Goal: Find specific page/section: Find specific page/section

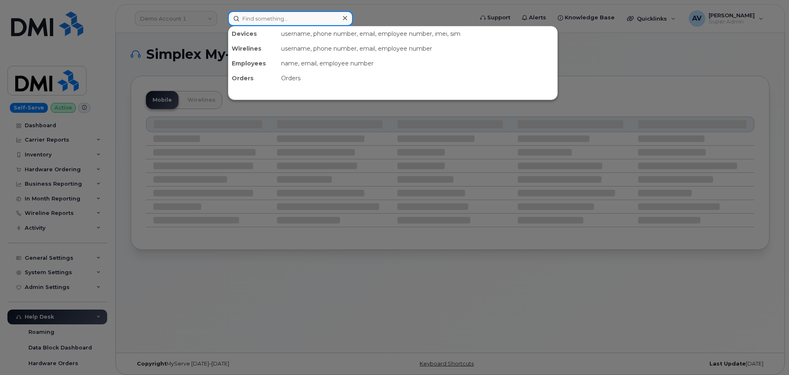
click at [294, 15] on input at bounding box center [290, 18] width 125 height 15
paste input "4802326020"
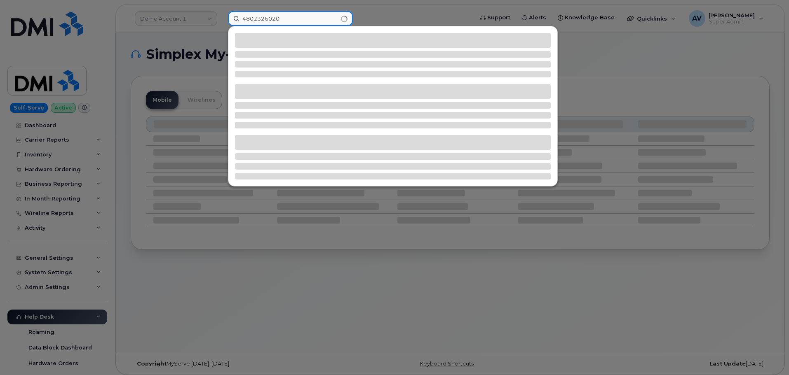
type input "4802326020"
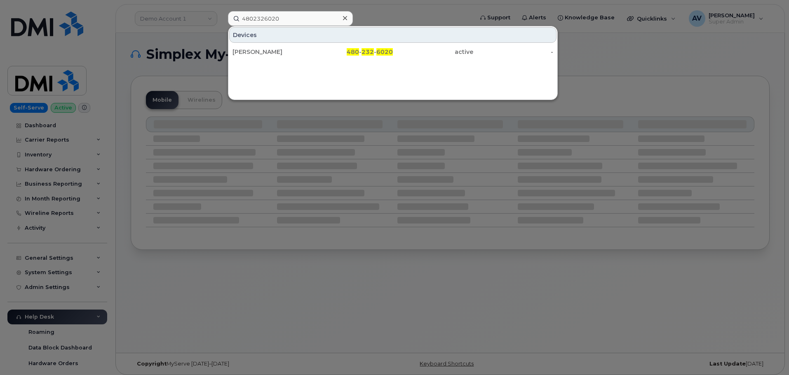
click at [292, 44] on div "James Newman 480 - 232 - 6020 active -" at bounding box center [392, 52] width 329 height 16
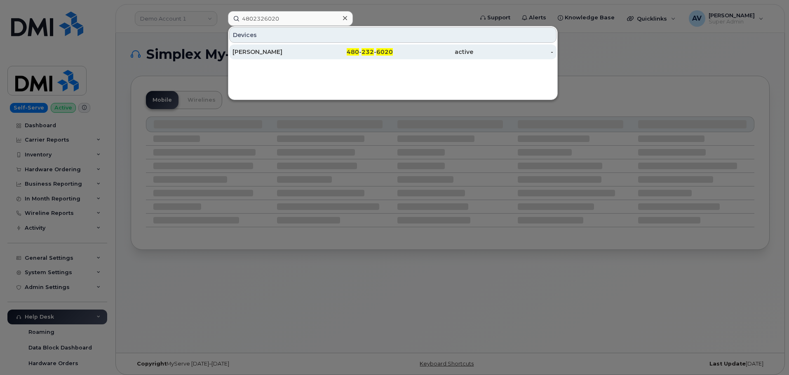
click at [293, 50] on div "[PERSON_NAME]" at bounding box center [272, 52] width 80 height 8
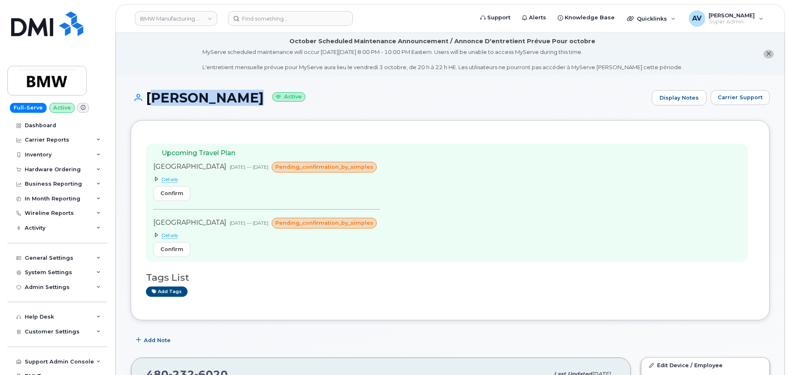
drag, startPoint x: 148, startPoint y: 95, endPoint x: 253, endPoint y: 100, distance: 105.6
click at [253, 100] on h1 "[PERSON_NAME] Active" at bounding box center [389, 98] width 517 height 14
copy h1 "[PERSON_NAME]"
